Goal: Task Accomplishment & Management: Manage account settings

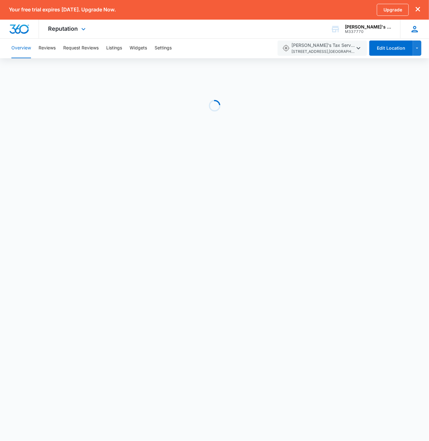
click at [414, 32] on icon at bounding box center [415, 29] width 6 height 6
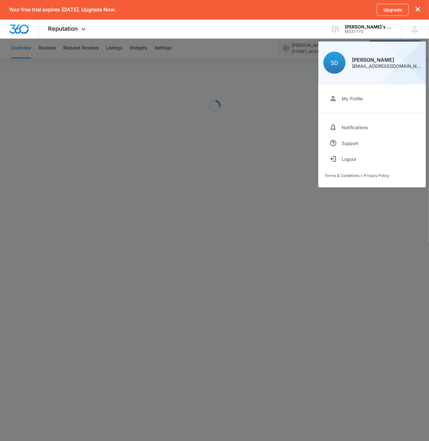
click at [418, 11] on icon "dismiss this dialog" at bounding box center [418, 9] width 4 height 4
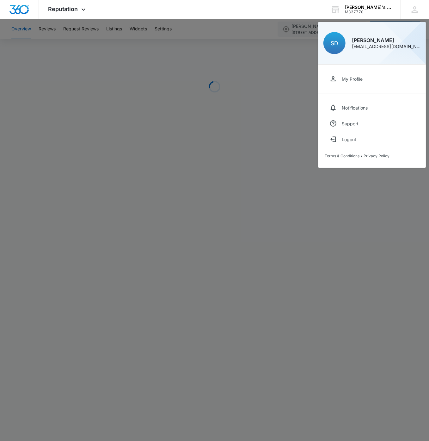
click at [245, 213] on div at bounding box center [214, 220] width 429 height 441
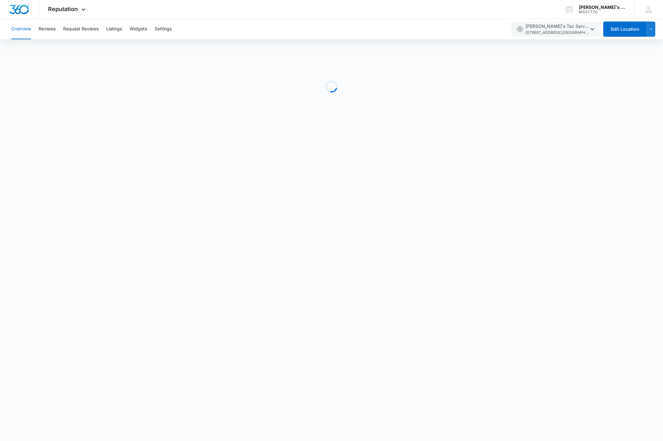
click at [284, 186] on body "Reputation Apps Reputation Websites Forms CRM Email Shop Payments POS Ads Intel…" at bounding box center [331, 220] width 663 height 441
click at [429, 32] on button "Edit Location" at bounding box center [625, 29] width 44 height 15
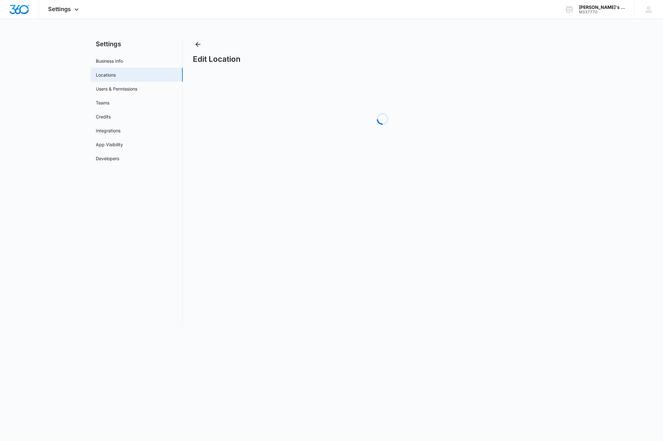
click at [85, 222] on main "Settings Business Info Locations Users & Permissions Teams Credits Integrations…" at bounding box center [331, 186] width 663 height 294
click at [22, 9] on img "Dashboard" at bounding box center [19, 9] width 20 height 9
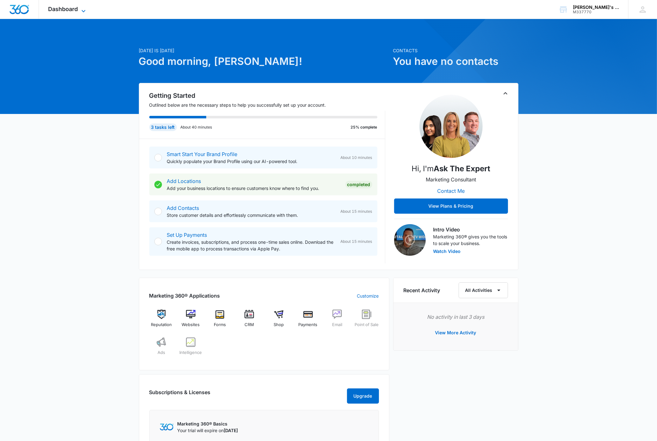
click at [80, 8] on icon at bounding box center [84, 11] width 8 height 8
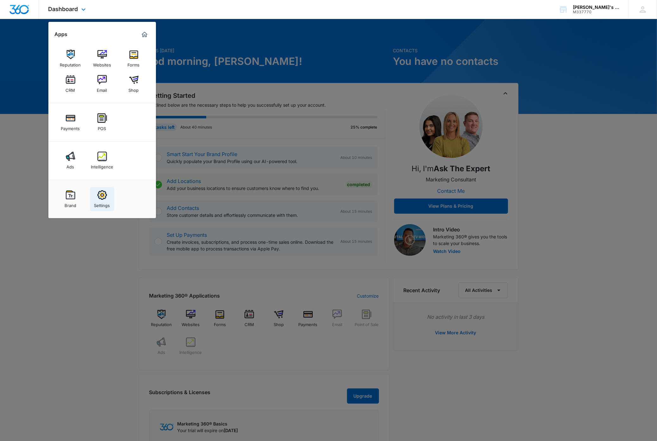
click at [102, 194] on img at bounding box center [101, 194] width 9 height 9
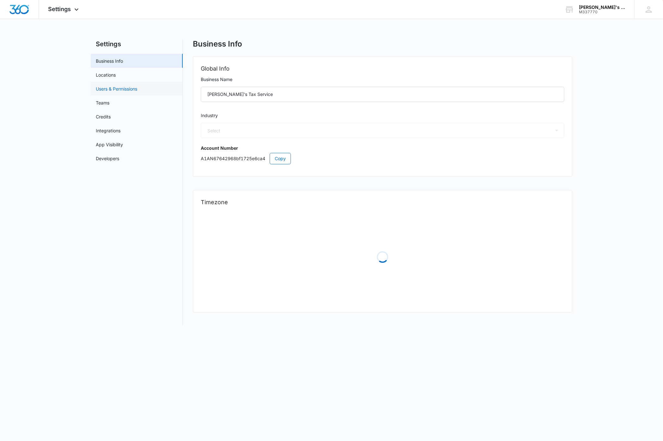
select select "33"
select select "US"
select select "America/Los_Angeles"
click at [111, 73] on link "Locations" at bounding box center [106, 74] width 20 height 7
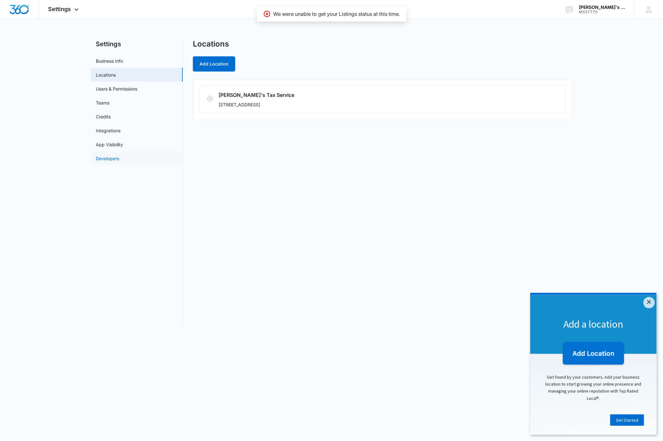
drag, startPoint x: 212, startPoint y: 194, endPoint x: 170, endPoint y: 159, distance: 54.3
click at [211, 192] on div "Locations Add Location Linda's Tax Service 6314 NE 137th Ave, Vancouver, WA 986…" at bounding box center [382, 182] width 379 height 286
click at [70, 9] on span "Settings" at bounding box center [59, 9] width 23 height 7
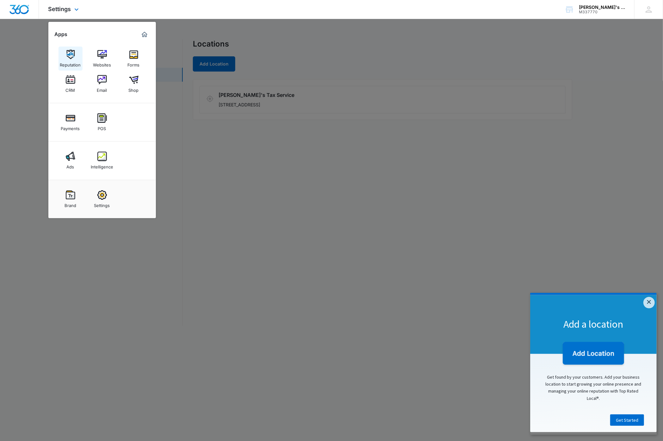
click at [66, 60] on div "Reputation" at bounding box center [70, 63] width 21 height 8
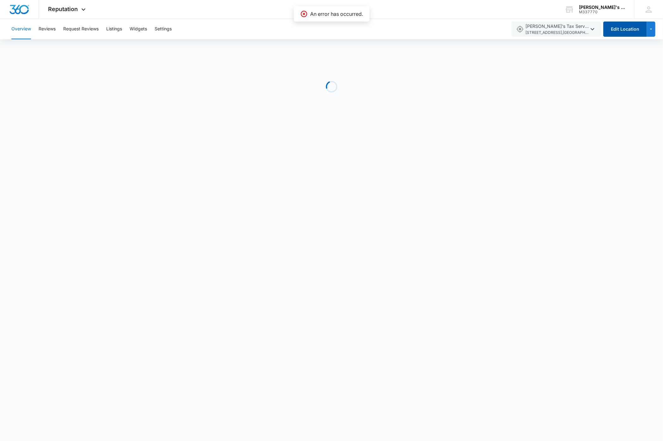
click at [429, 29] on button "Edit Location" at bounding box center [625, 29] width 44 height 15
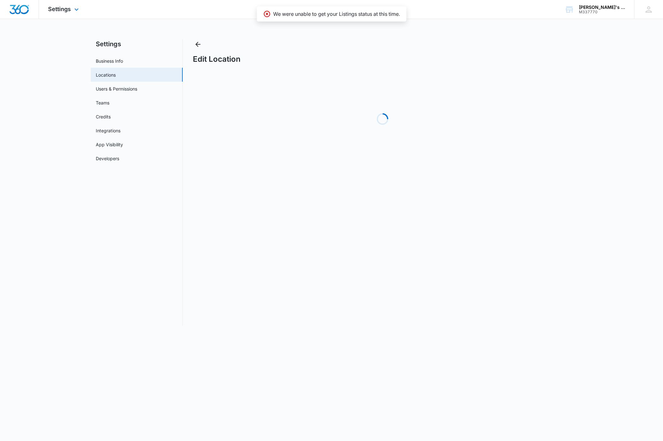
click at [15, 9] on img "Dashboard" at bounding box center [19, 9] width 20 height 9
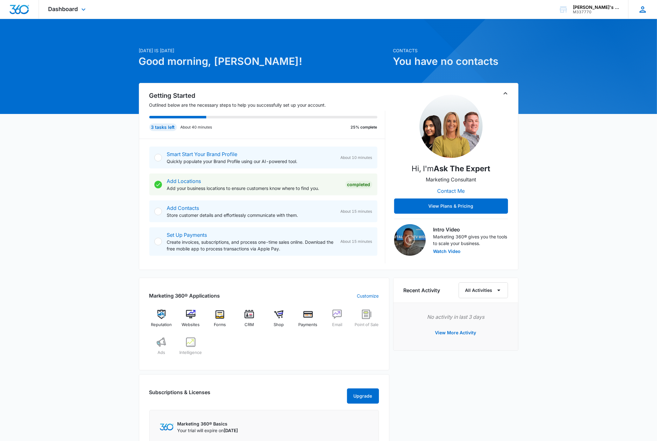
click at [429, 10] on icon at bounding box center [642, 9] width 9 height 9
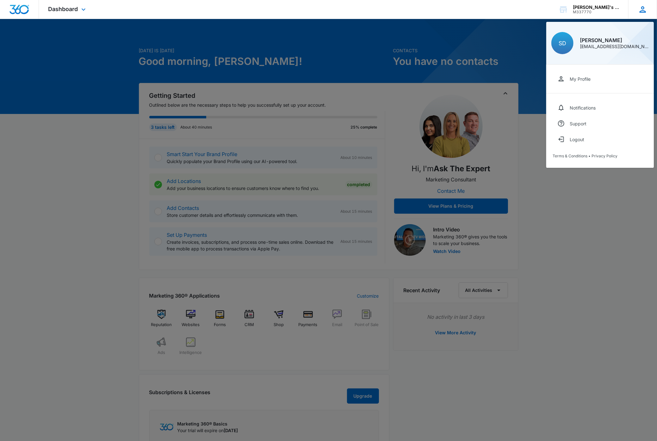
click at [429, 10] on icon at bounding box center [642, 9] width 9 height 9
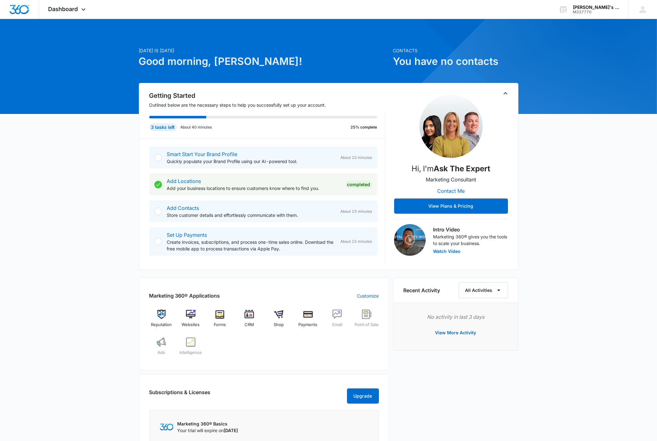
drag, startPoint x: 570, startPoint y: 196, endPoint x: 600, endPoint y: 96, distance: 104.2
click at [429, 196] on div "Today is Monday, September 15th Good morning, Shelly! Contacts You have no cont…" at bounding box center [328, 301] width 657 height 548
click at [429, 12] on icon at bounding box center [642, 9] width 6 height 6
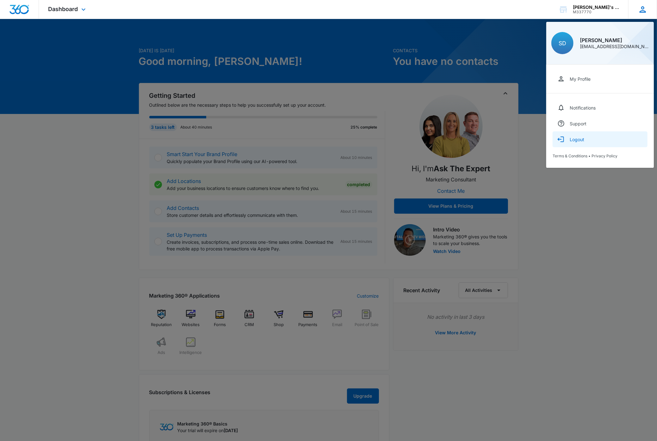
click at [429, 141] on div "Logout" at bounding box center [577, 139] width 15 height 5
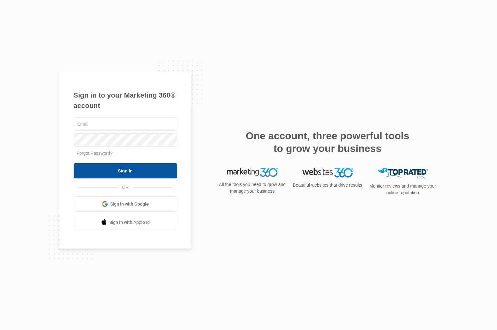
type input "[PERSON_NAME][EMAIL_ADDRESS][DOMAIN_NAME]"
drag, startPoint x: 125, startPoint y: 173, endPoint x: 117, endPoint y: 175, distance: 7.6
click at [125, 173] on input "Sign In" at bounding box center [126, 170] width 104 height 15
